Goal: Transaction & Acquisition: Purchase product/service

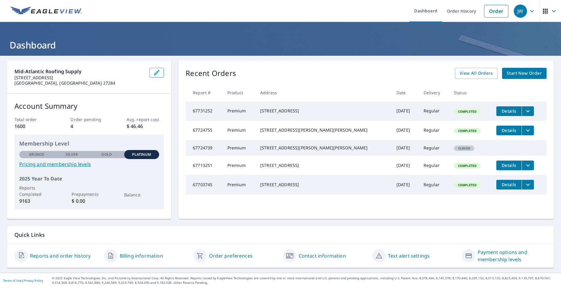
click at [514, 73] on span "Start New Order" at bounding box center [524, 74] width 35 height 8
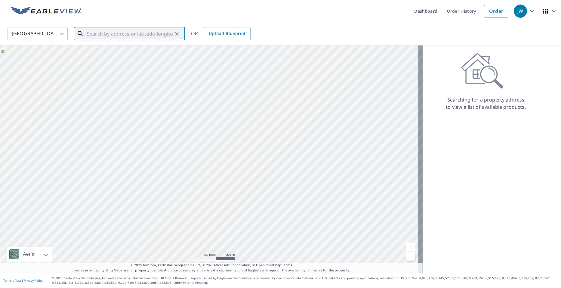
click at [106, 36] on input "text" at bounding box center [130, 33] width 86 height 17
click at [126, 57] on p "[GEOGRAPHIC_DATA]" at bounding box center [133, 58] width 95 height 6
type input "[STREET_ADDRESS][PERSON_NAME]"
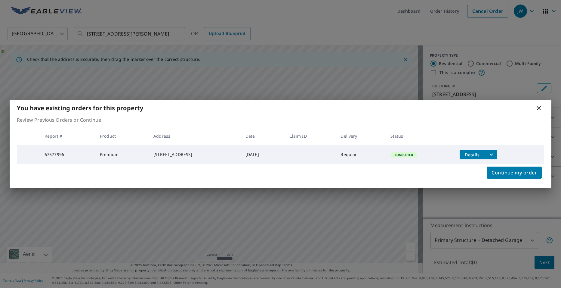
click at [541, 107] on icon at bounding box center [538, 107] width 7 height 7
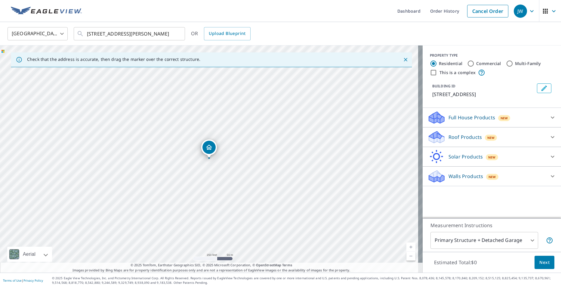
click at [458, 137] on p "Roof Products" at bounding box center [465, 136] width 33 height 7
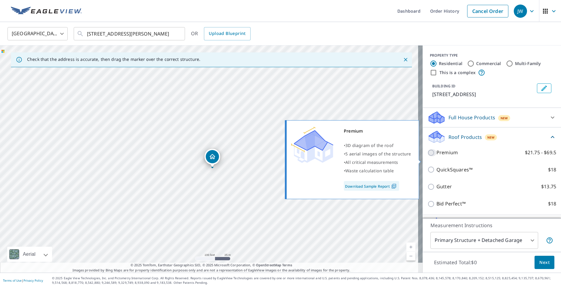
click at [428, 156] on input "Premium $21.75 - $69.5" at bounding box center [432, 152] width 9 height 7
checkbox input "true"
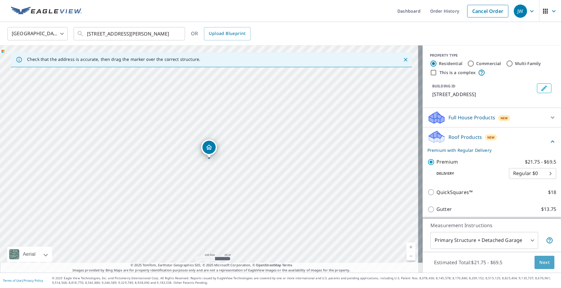
click at [540, 263] on span "Next" at bounding box center [545, 263] width 10 height 8
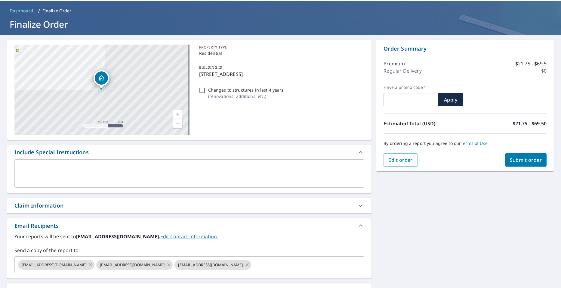
scroll to position [60, 0]
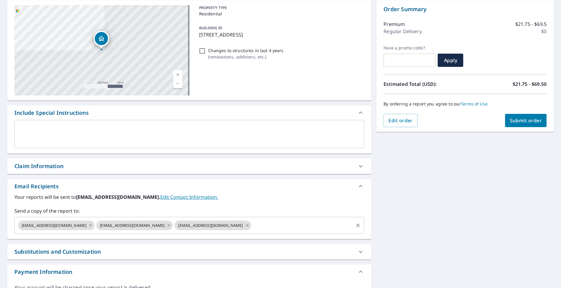
click at [245, 225] on icon at bounding box center [247, 225] width 5 height 7
click at [197, 225] on input "text" at bounding box center [263, 224] width 179 height 11
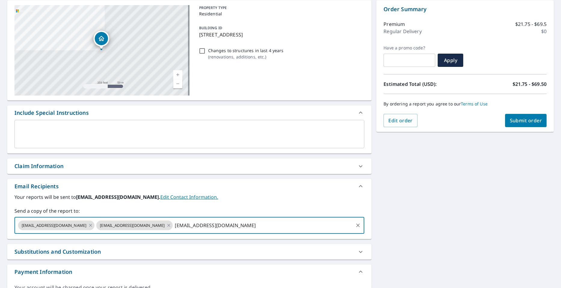
type input "[EMAIL_ADDRESS][DOMAIN_NAME]"
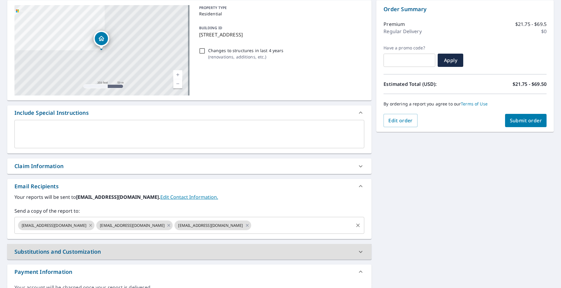
click at [88, 225] on icon at bounding box center [90, 225] width 5 height 7
click at [522, 120] on span "Submit order" at bounding box center [526, 120] width 32 height 7
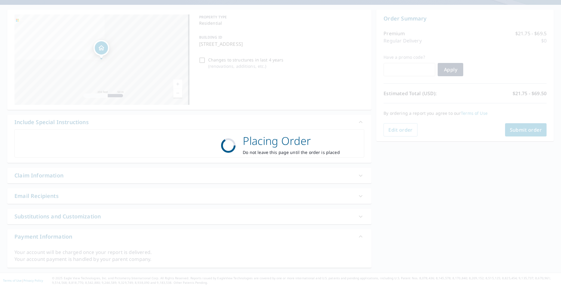
scroll to position [51, 0]
